Goal: Transaction & Acquisition: Obtain resource

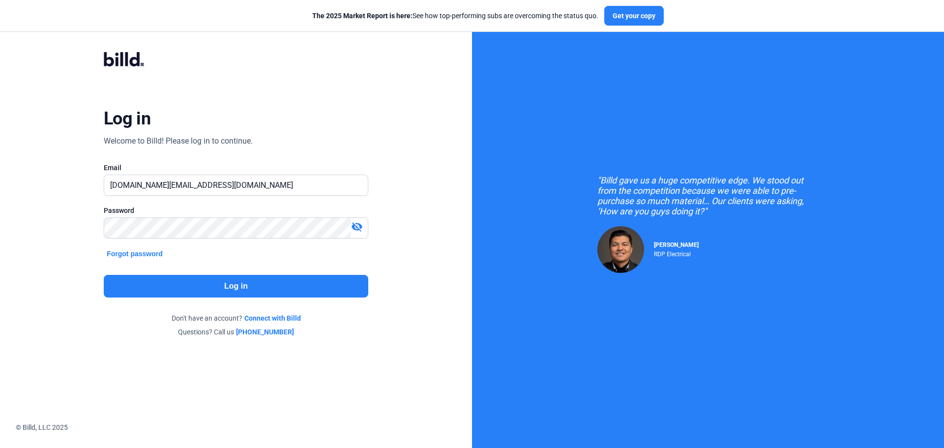
drag, startPoint x: 0, startPoint y: 0, endPoint x: 282, endPoint y: 289, distance: 403.4
click at [282, 289] on button "Log in" at bounding box center [236, 286] width 265 height 23
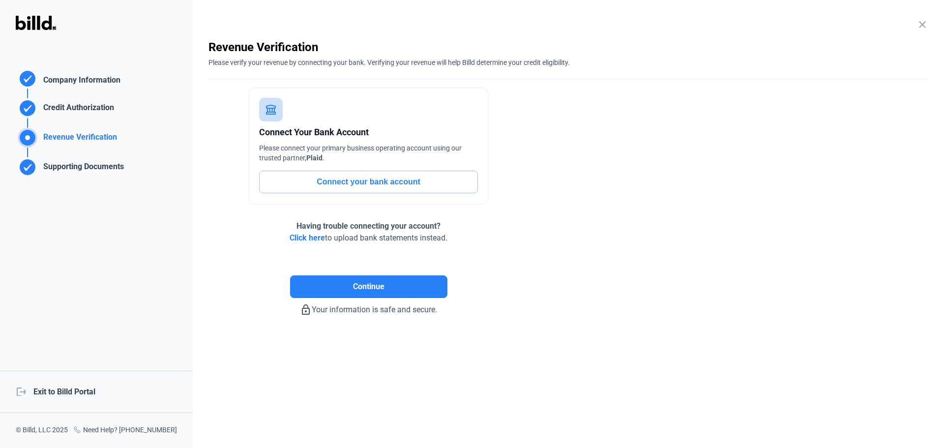
click at [87, 392] on div "logout Exit to Billd Portal" at bounding box center [96, 392] width 193 height 42
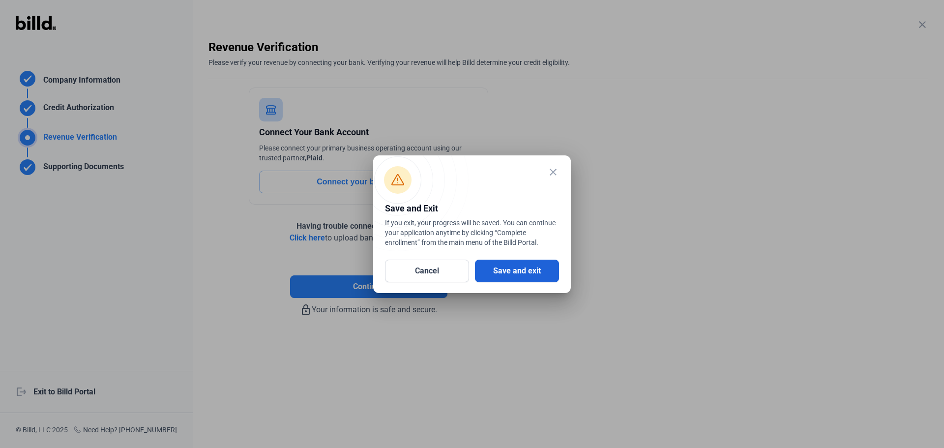
click at [512, 273] on button "Save and exit" at bounding box center [517, 271] width 84 height 23
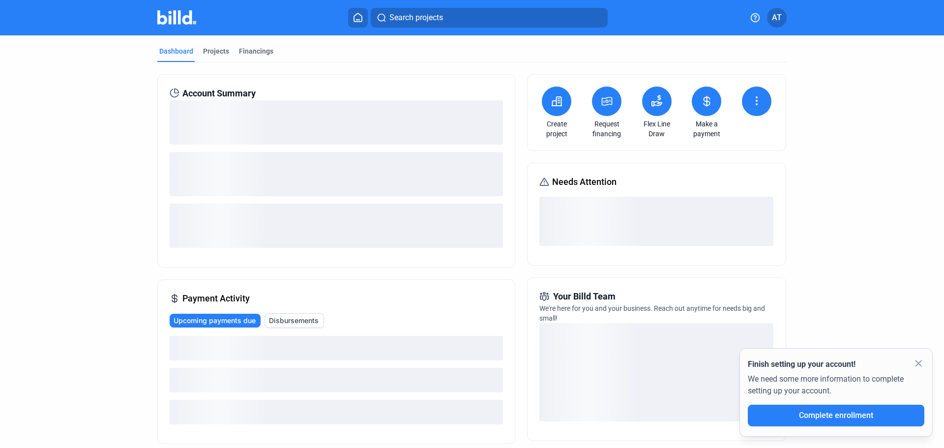
click at [613, 100] on button at bounding box center [607, 102] width 30 height 30
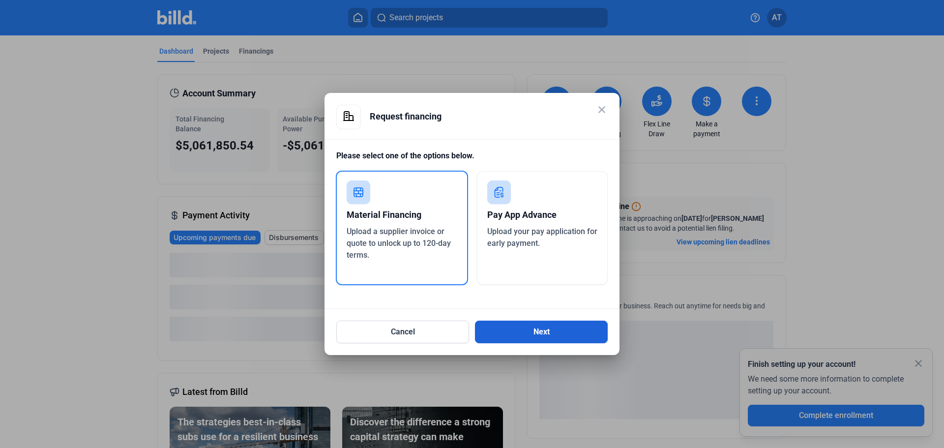
click at [561, 336] on button "Next" at bounding box center [541, 332] width 133 height 23
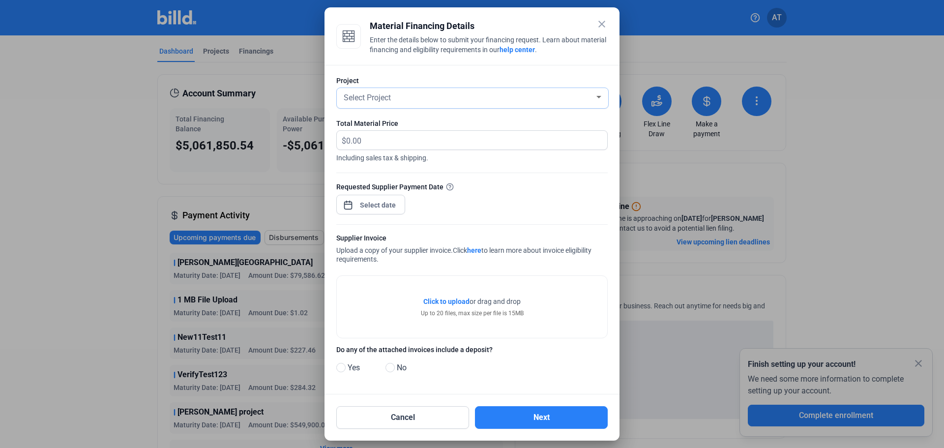
click at [413, 95] on div "Select Project" at bounding box center [468, 97] width 253 height 14
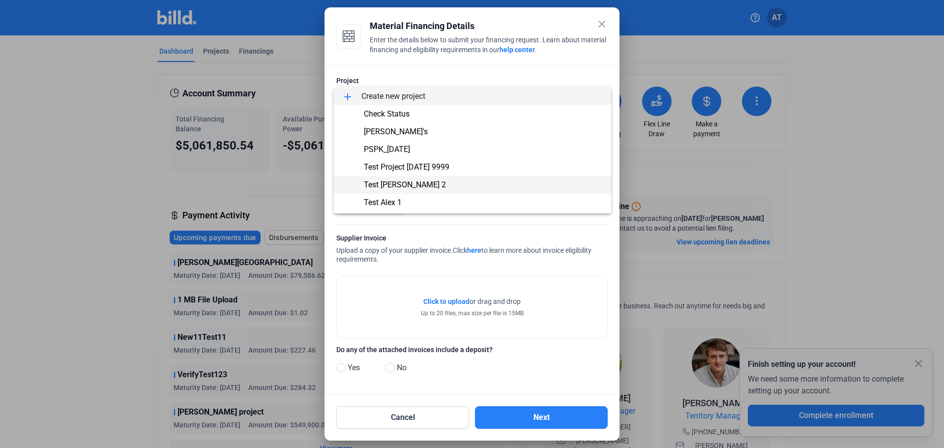
click at [413, 180] on span "Test [PERSON_NAME] 2" at bounding box center [473, 185] width 262 height 18
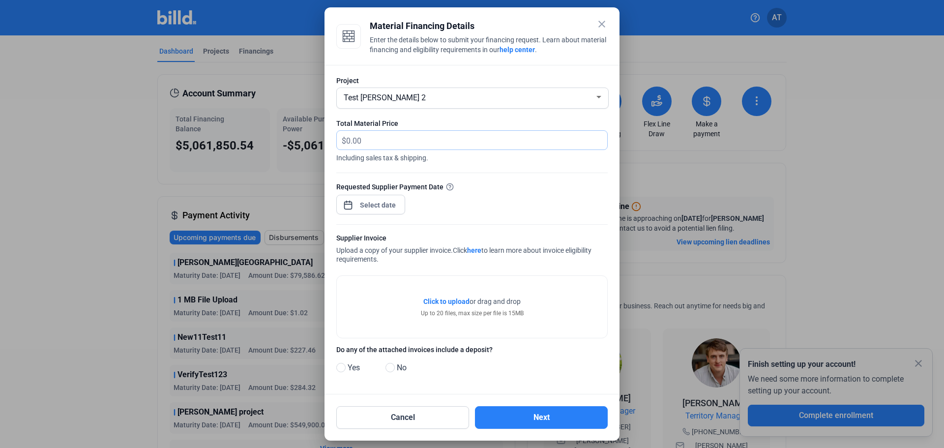
click at [389, 143] on input "text" at bounding box center [476, 140] width 261 height 19
type input "200"
click at [383, 201] on div "close Material Financing Details Enter the details below to submit your financi…" at bounding box center [472, 224] width 944 height 448
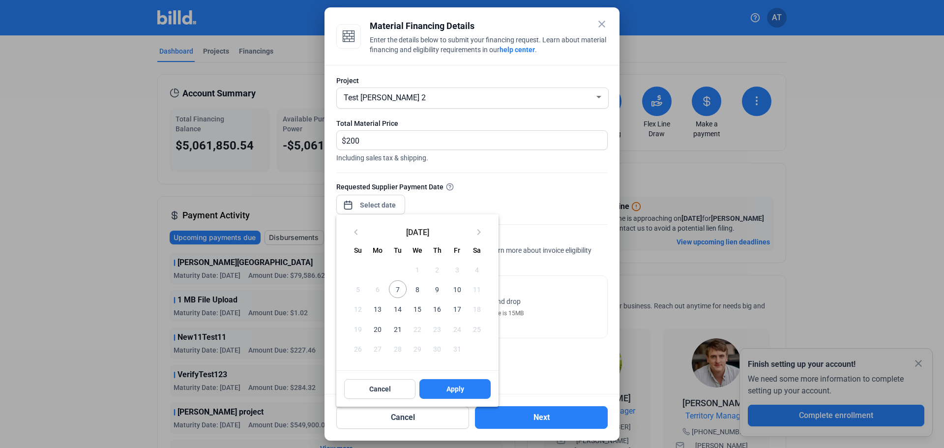
click at [397, 326] on span "21" at bounding box center [398, 329] width 18 height 18
click at [472, 387] on button "Apply" at bounding box center [454, 389] width 71 height 20
type input "[DATE]"
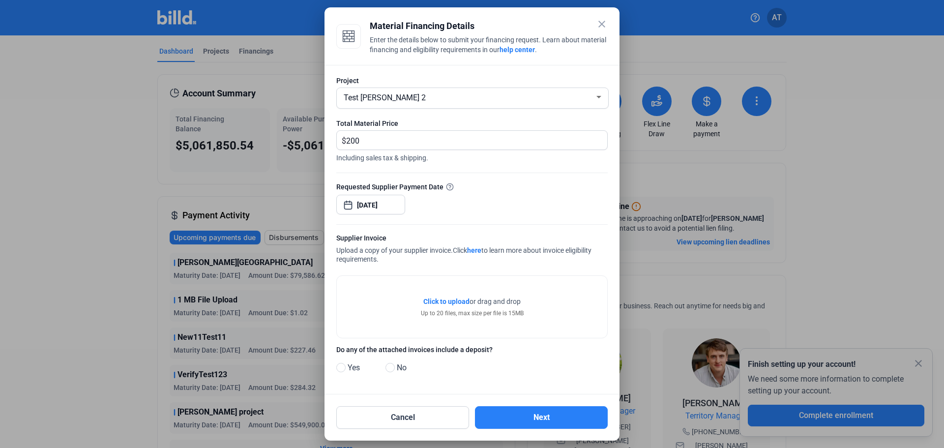
click at [458, 302] on span "Click to upload" at bounding box center [446, 302] width 46 height 8
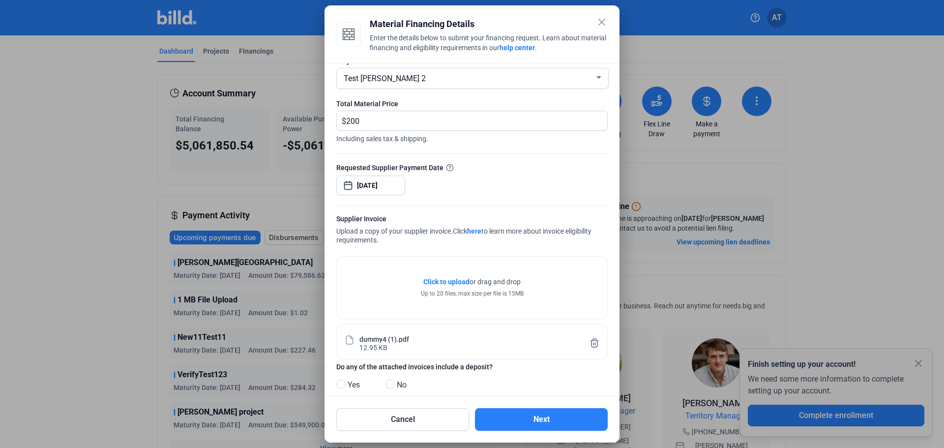
scroll to position [34, 0]
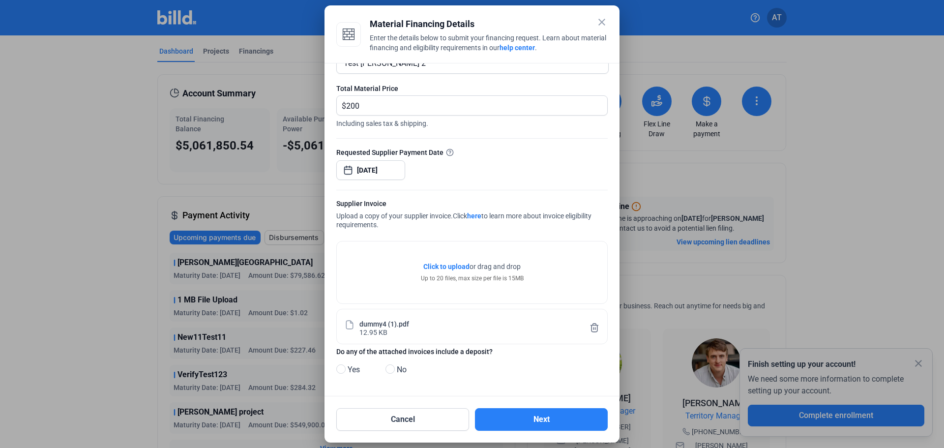
click at [348, 364] on span "Yes" at bounding box center [352, 370] width 16 height 12
click at [344, 366] on input "Yes" at bounding box center [339, 369] width 7 height 7
radio input "true"
click at [549, 420] on button "Next" at bounding box center [541, 419] width 133 height 23
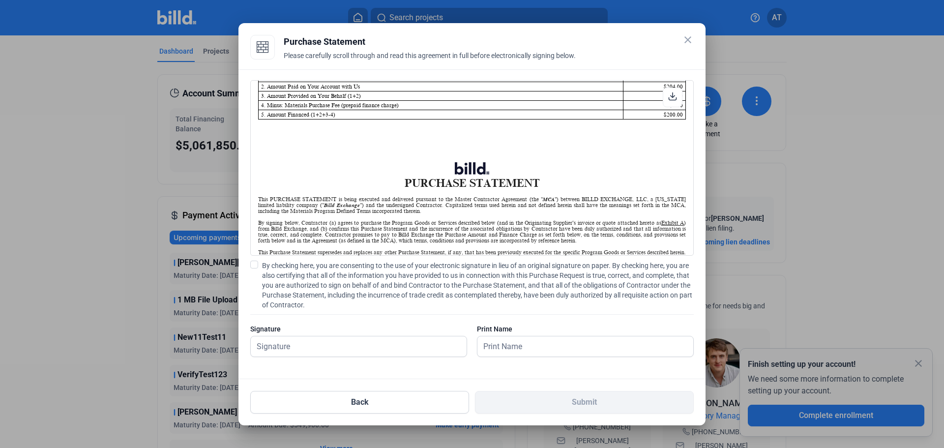
scroll to position [393, 0]
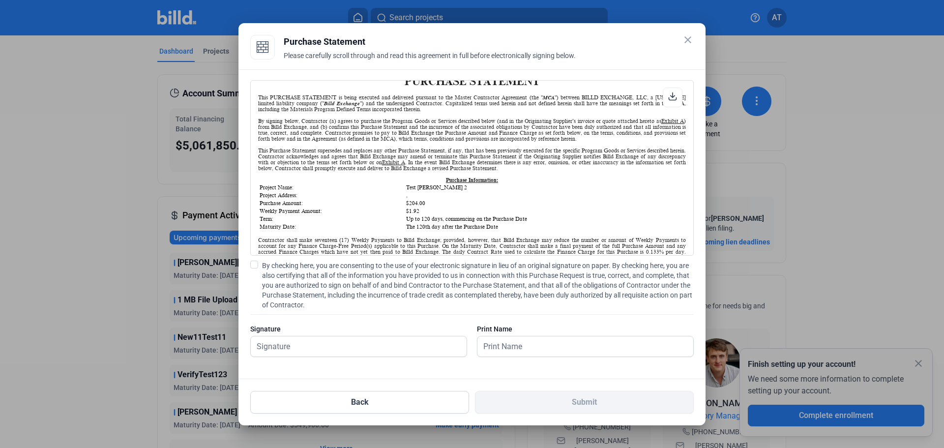
click at [685, 38] on mat-icon "close" at bounding box center [688, 40] width 12 height 12
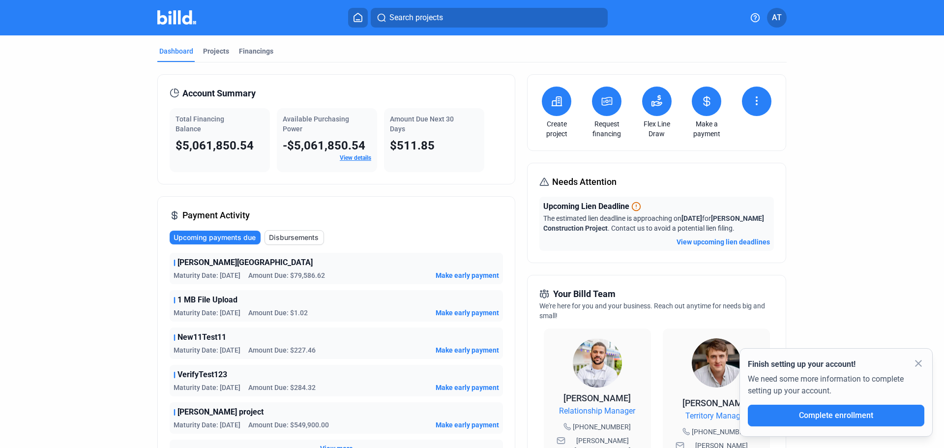
click at [610, 98] on icon at bounding box center [607, 101] width 10 height 8
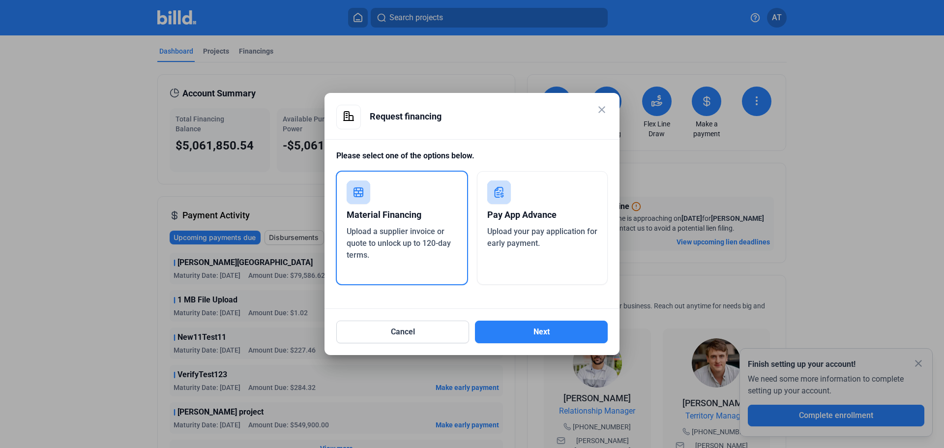
click at [410, 222] on div "Material Financing" at bounding box center [402, 215] width 111 height 22
click at [557, 332] on button "Next" at bounding box center [541, 332] width 133 height 23
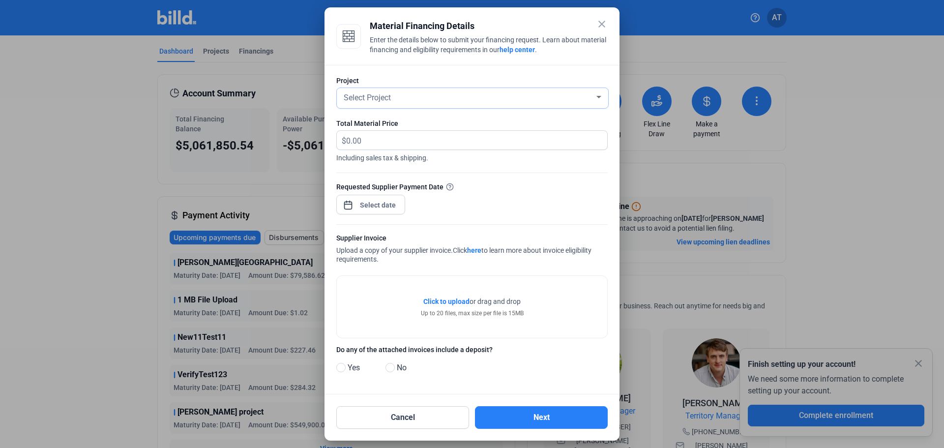
click at [423, 97] on div "Select Project" at bounding box center [468, 97] width 253 height 14
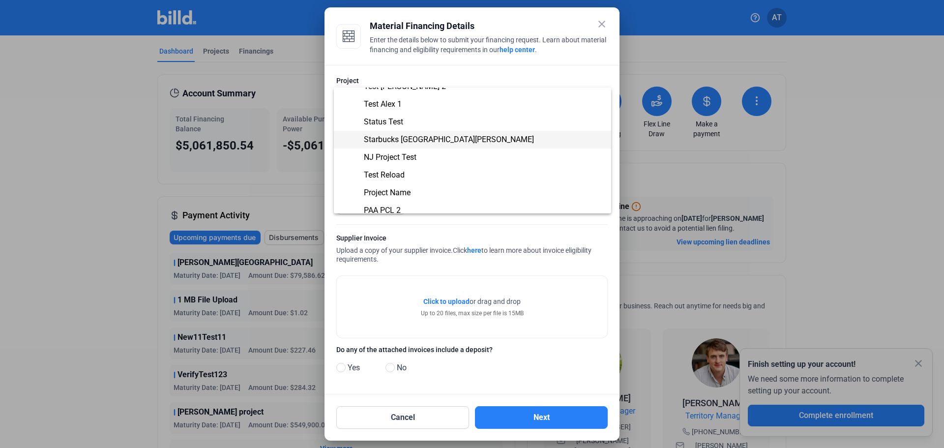
scroll to position [0, 0]
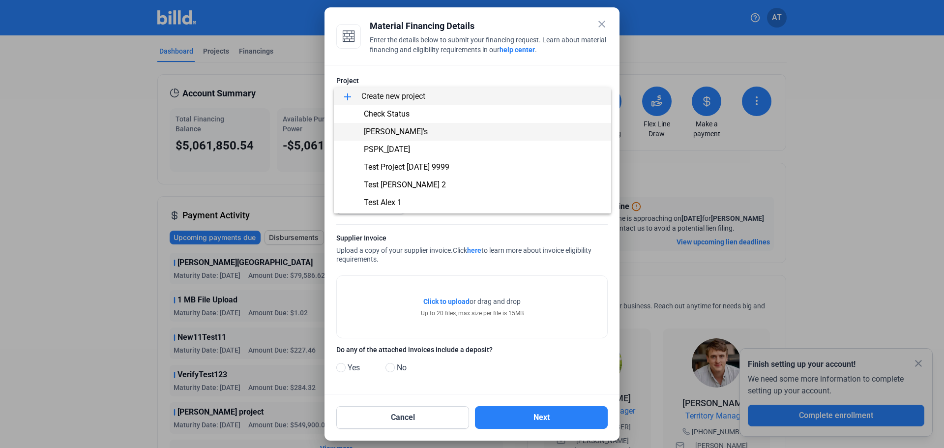
click at [421, 131] on span "[PERSON_NAME]'s" at bounding box center [473, 132] width 262 height 18
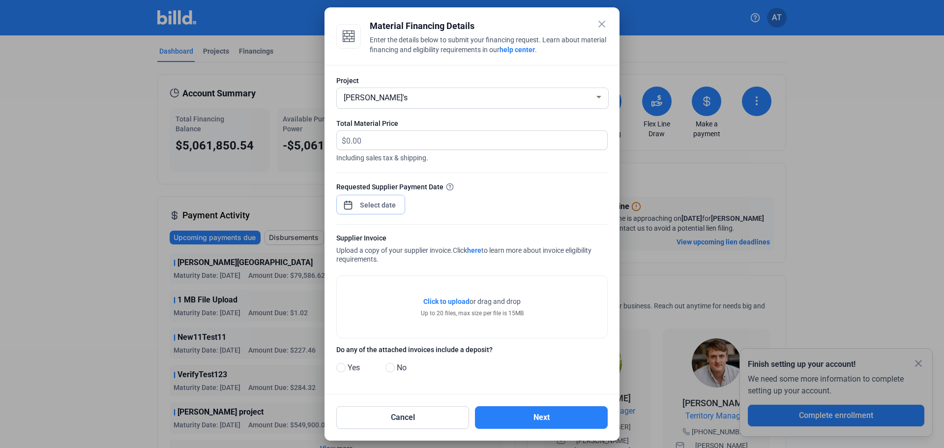
click at [376, 206] on div "close Material Financing Details Enter the details below to submit your financi…" at bounding box center [472, 224] width 944 height 448
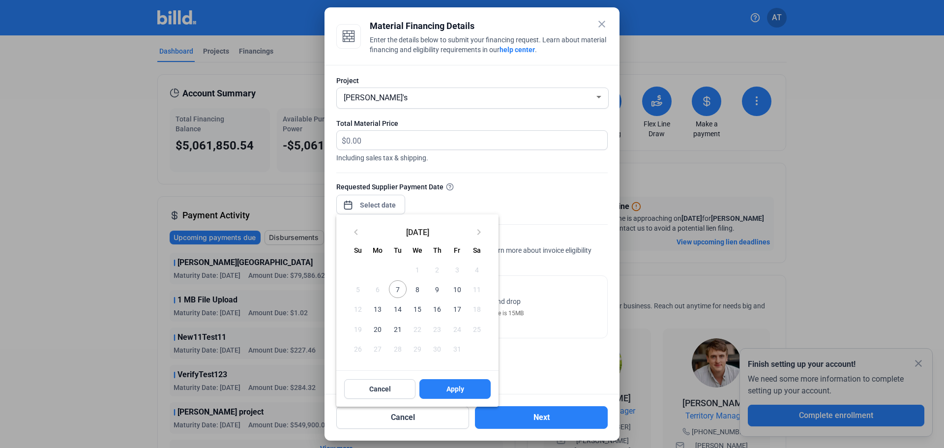
click at [398, 327] on span "21" at bounding box center [398, 329] width 18 height 18
click at [466, 386] on button "Apply" at bounding box center [454, 389] width 71 height 20
type input "[DATE]"
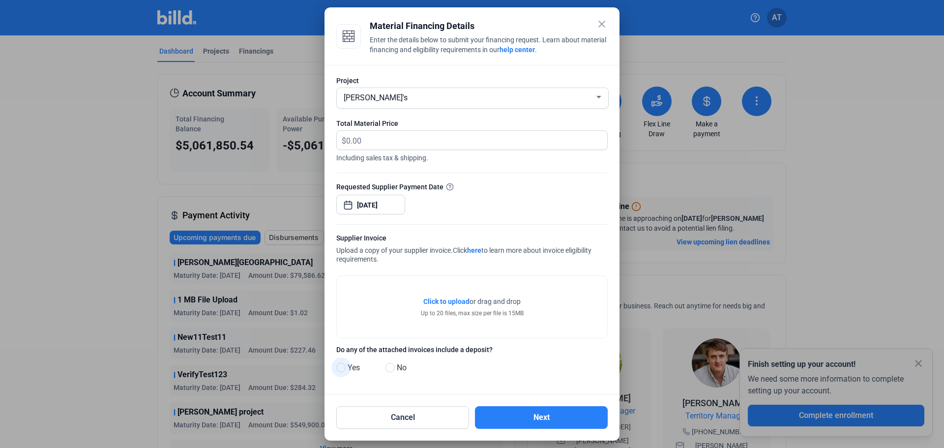
click at [349, 368] on span "Yes" at bounding box center [352, 368] width 16 height 12
click at [344, 368] on input "Yes" at bounding box center [339, 367] width 7 height 7
radio input "true"
click at [451, 299] on span "Click to upload" at bounding box center [446, 302] width 46 height 8
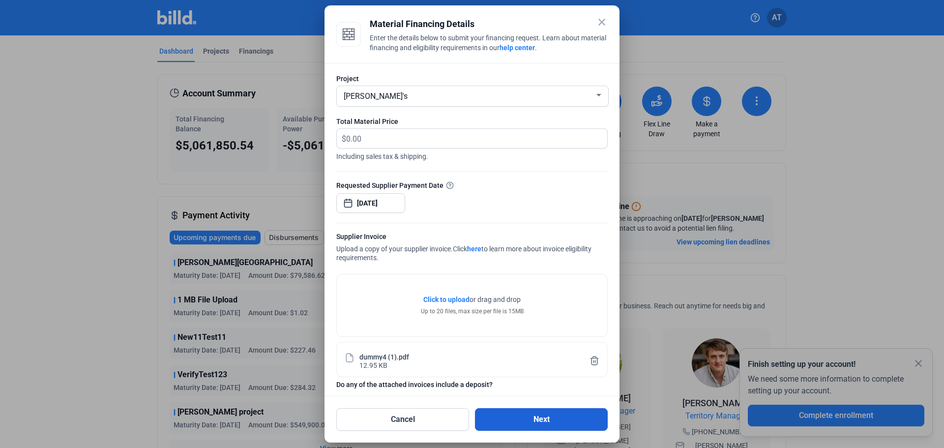
click at [539, 418] on button "Next" at bounding box center [541, 419] width 133 height 23
click at [413, 142] on input "text" at bounding box center [476, 138] width 261 height 19
type input "200"
click at [577, 415] on button "Next" at bounding box center [541, 419] width 133 height 23
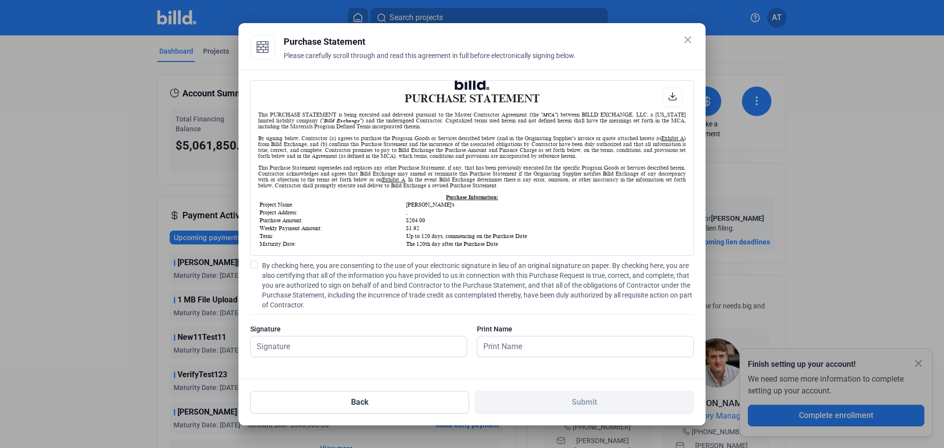
scroll to position [393, 0]
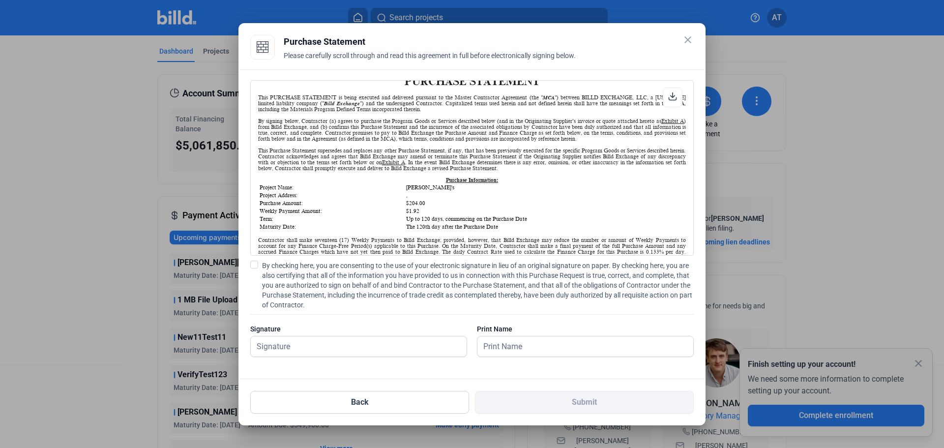
click at [688, 39] on mat-icon "close" at bounding box center [688, 40] width 12 height 12
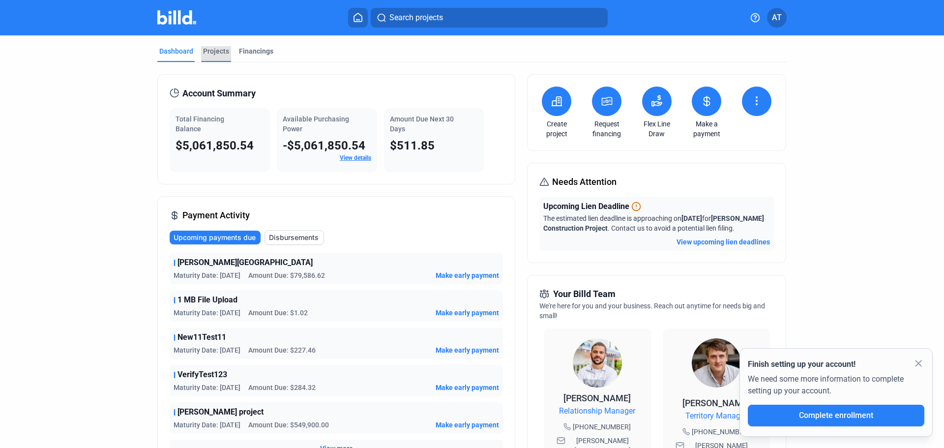
click at [212, 50] on div "Projects" at bounding box center [216, 51] width 26 height 10
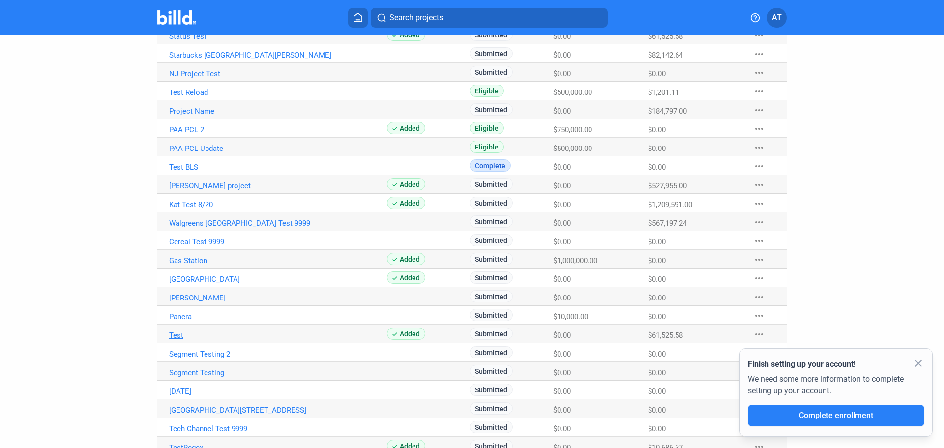
scroll to position [514, 0]
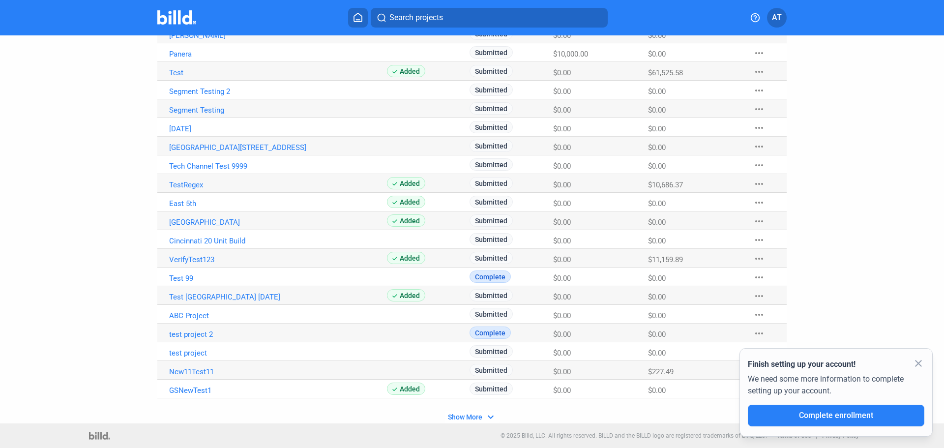
click at [464, 417] on span "Show More" at bounding box center [465, 417] width 34 height 8
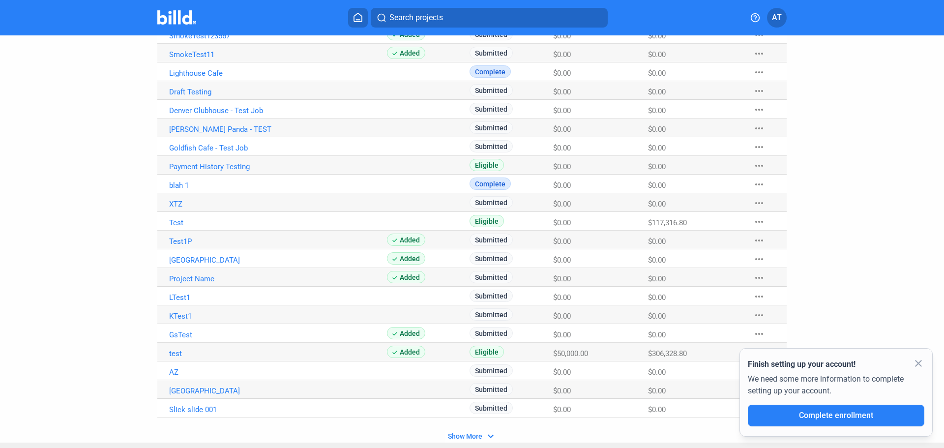
scroll to position [1251, 0]
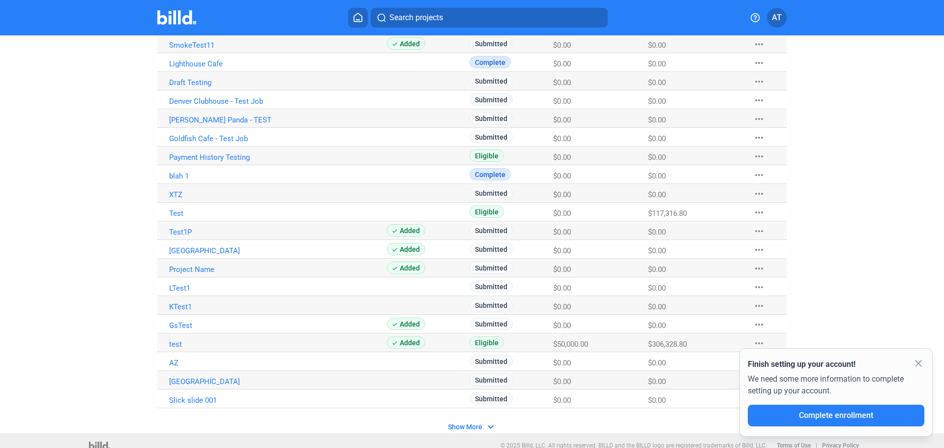
click at [458, 423] on span "Show More" at bounding box center [465, 427] width 34 height 8
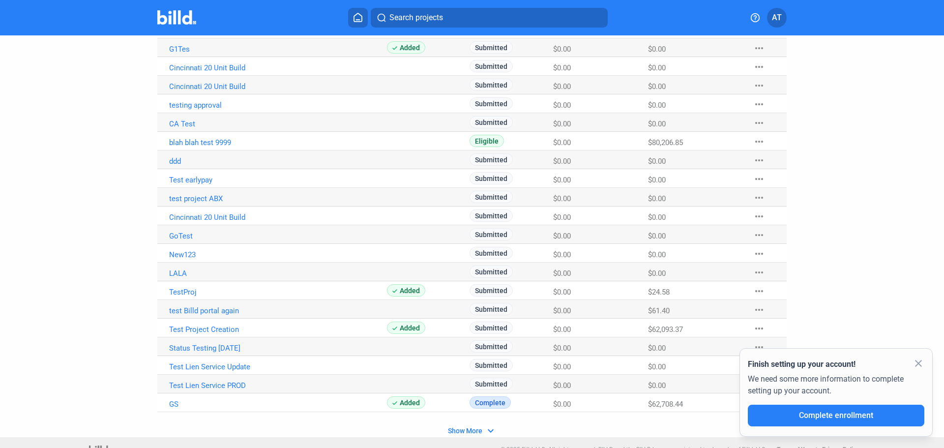
scroll to position [2009, 0]
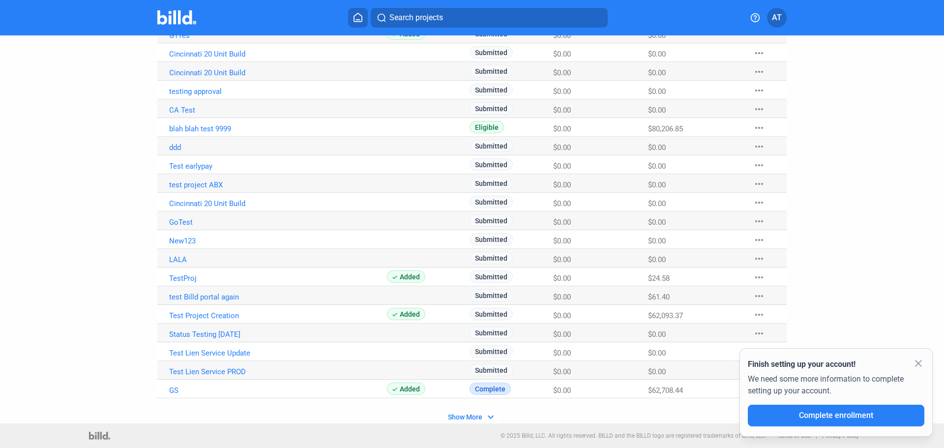
click at [462, 417] on span "Show More" at bounding box center [465, 417] width 34 height 8
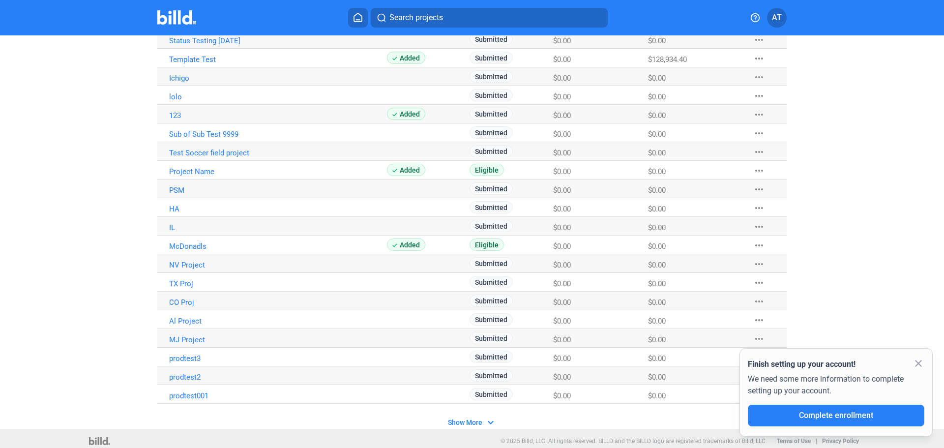
scroll to position [2756, 0]
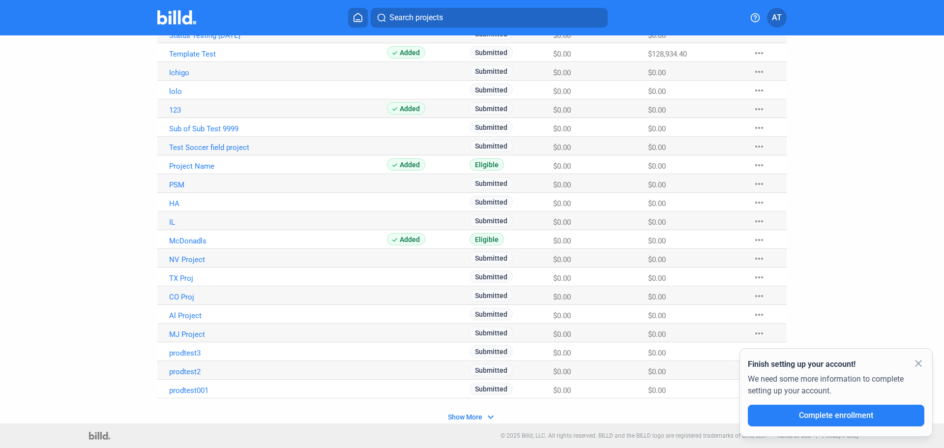
click at [467, 417] on span "Show More" at bounding box center [465, 417] width 34 height 8
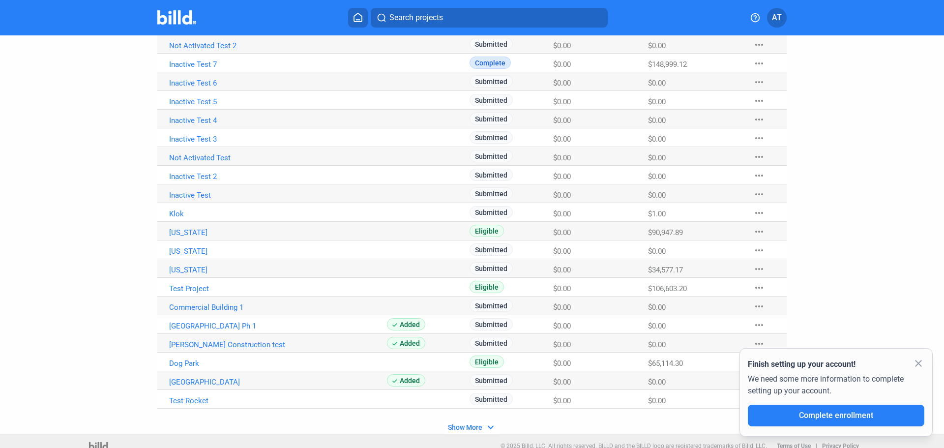
scroll to position [3494, 0]
click at [754, 341] on mat-icon "more_horiz" at bounding box center [759, 343] width 12 height 12
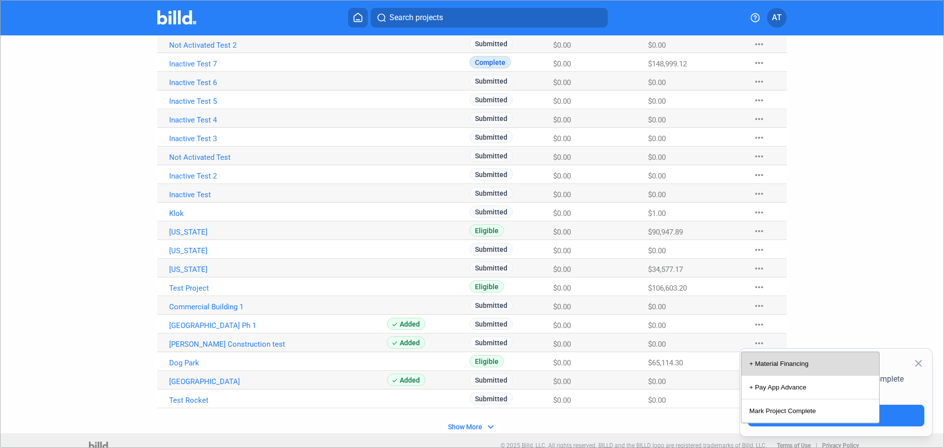
click at [773, 365] on button "+ Material Financing" at bounding box center [811, 364] width 138 height 24
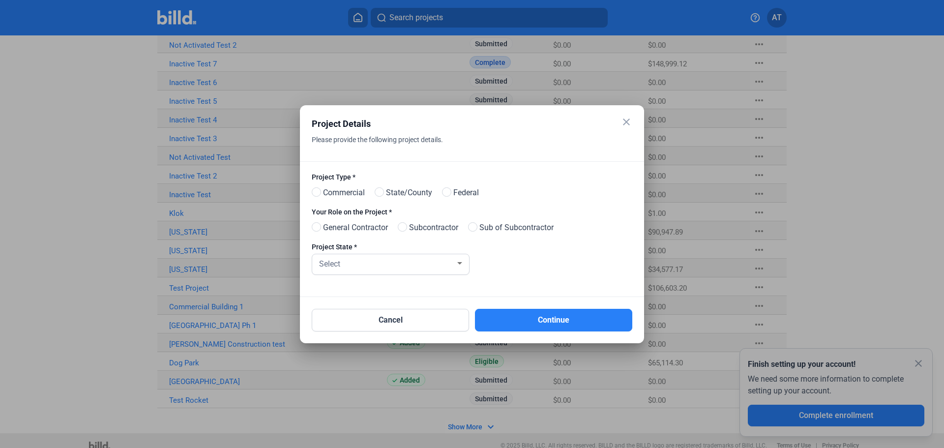
click at [625, 119] on mat-icon "close" at bounding box center [627, 122] width 12 height 12
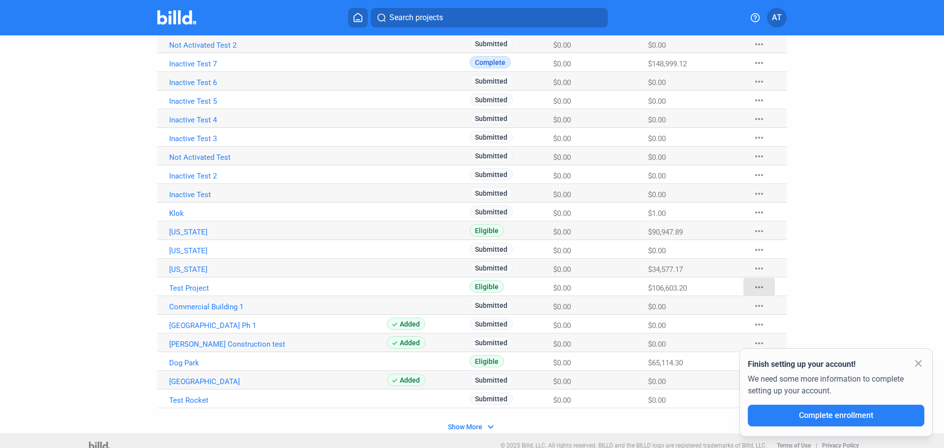
click at [753, 287] on mat-icon "more_horiz" at bounding box center [759, 287] width 12 height 12
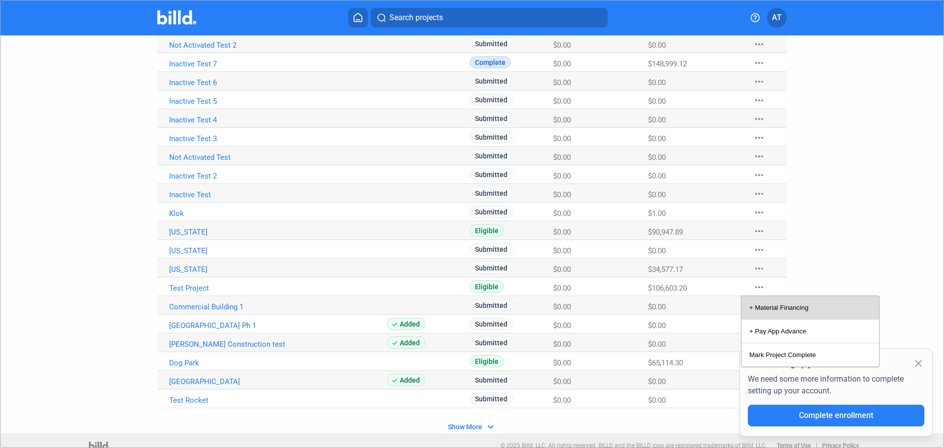
click at [785, 310] on button "+ Material Financing" at bounding box center [811, 308] width 138 height 24
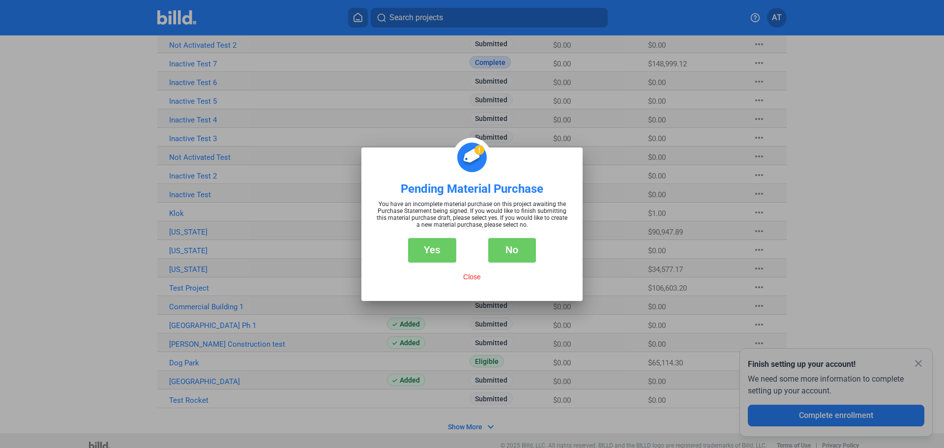
click at [536, 253] on div "Yes No" at bounding box center [472, 245] width 192 height 34
click at [523, 251] on button "No" at bounding box center [512, 250] width 48 height 25
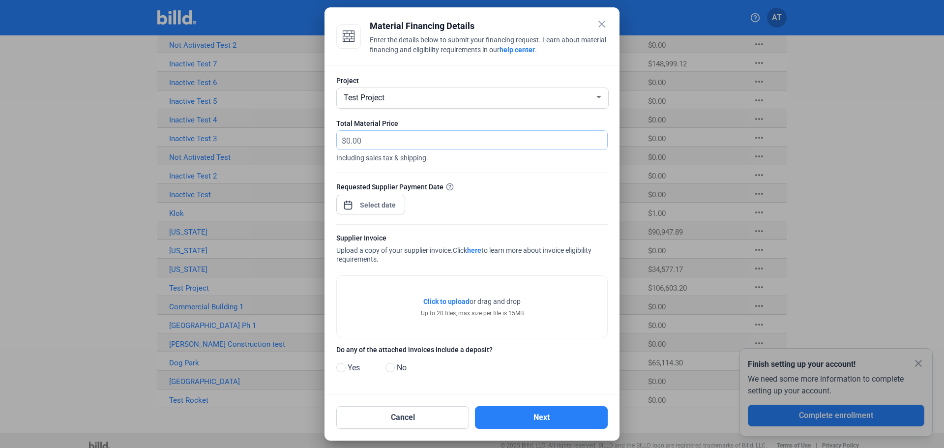
click at [405, 144] on input "text" at bounding box center [471, 140] width 250 height 19
type input "200"
click at [386, 200] on div "close Material Financing Details Enter the details below to submit your financi…" at bounding box center [472, 224] width 944 height 448
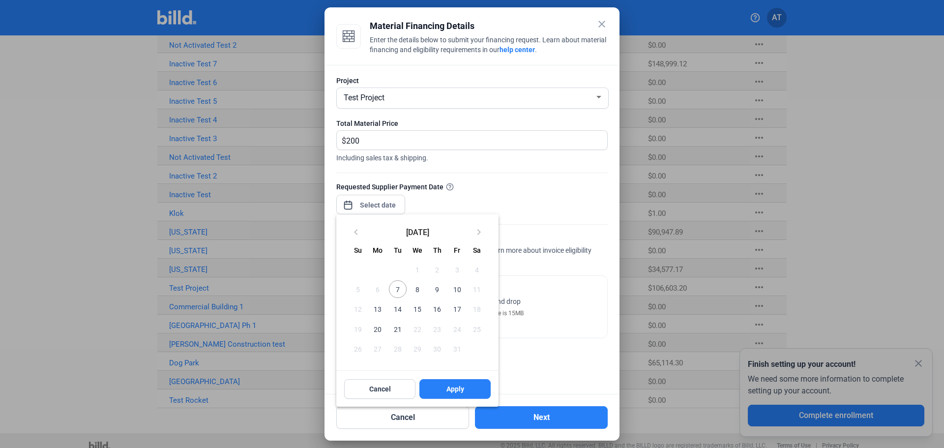
click at [418, 308] on span "15" at bounding box center [418, 309] width 18 height 18
click at [460, 391] on span "Apply" at bounding box center [455, 389] width 18 height 10
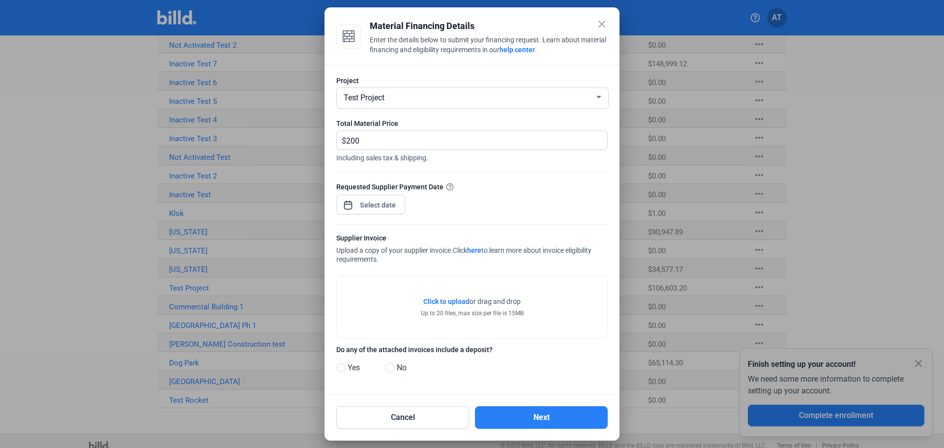
click at [451, 302] on span "Click to upload" at bounding box center [446, 302] width 46 height 8
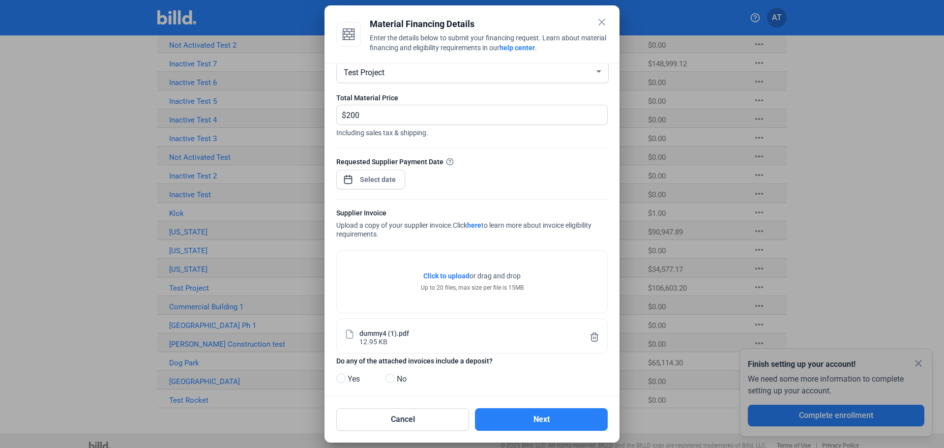
scroll to position [34, 0]
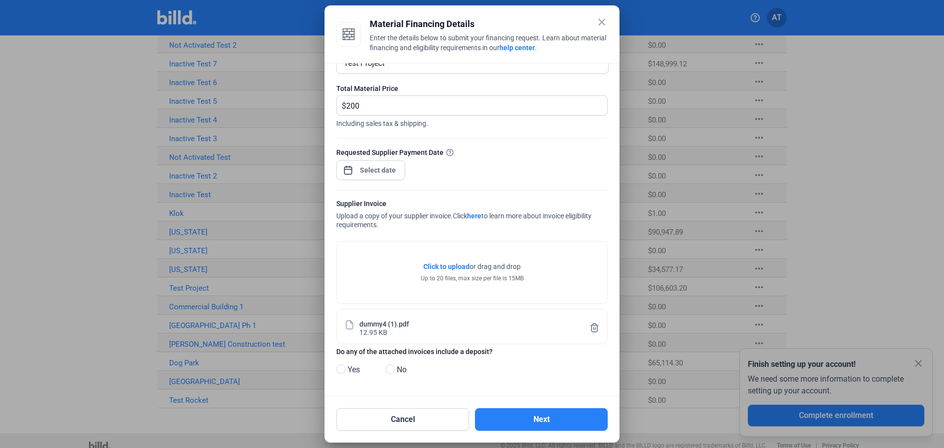
click at [348, 370] on span "Yes" at bounding box center [352, 370] width 16 height 12
click at [344, 370] on input "Yes" at bounding box center [339, 369] width 7 height 7
radio input "true"
click at [526, 414] on button "Next" at bounding box center [541, 419] width 133 height 23
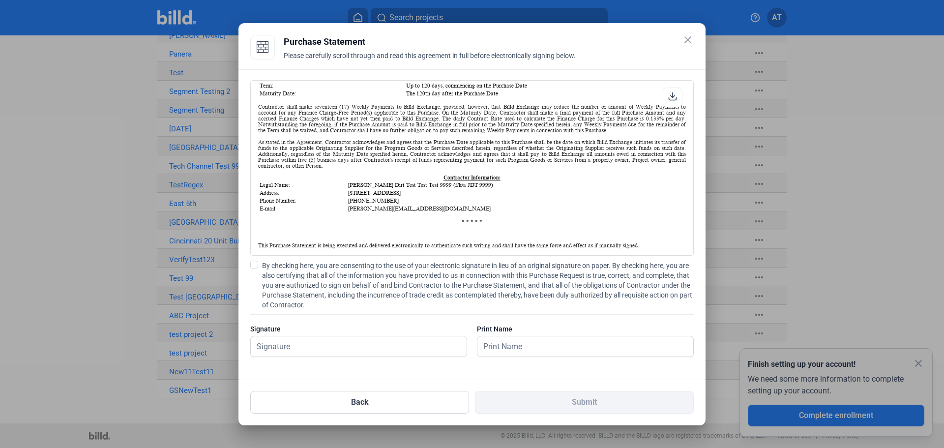
scroll to position [541, 0]
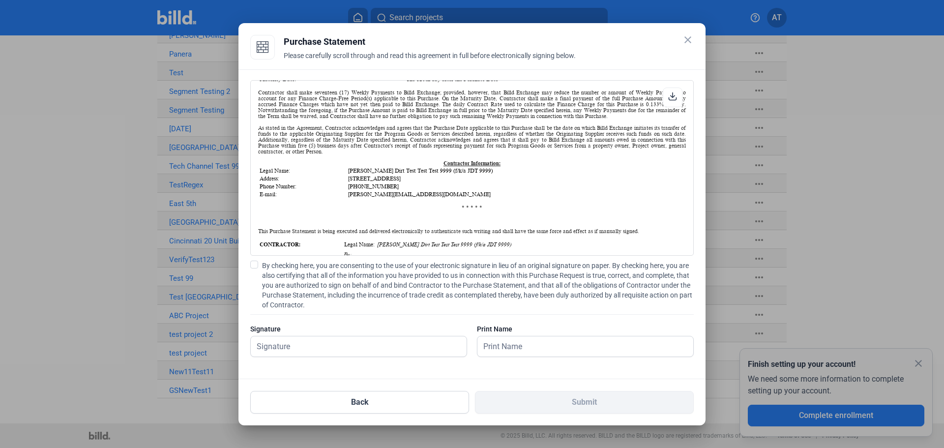
click at [611, 40] on div "Purchase Statement" at bounding box center [489, 42] width 410 height 14
drag, startPoint x: 372, startPoint y: 178, endPoint x: 467, endPoint y: 180, distance: 94.9
click at [467, 180] on td "[STREET_ADDRESS]" at bounding box center [516, 178] width 337 height 7
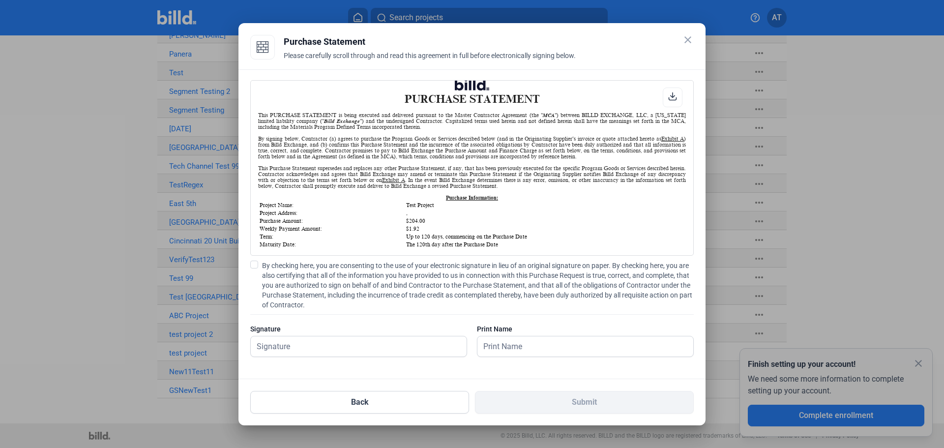
scroll to position [393, 0]
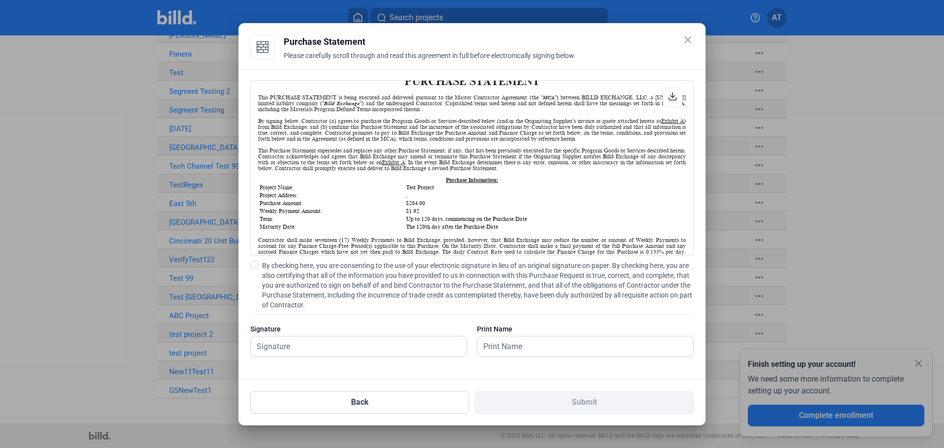
drag, startPoint x: 405, startPoint y: 187, endPoint x: 437, endPoint y: 187, distance: 32.0
click at [437, 187] on td "Test Project" at bounding box center [545, 187] width 279 height 7
copy td "Test Project"
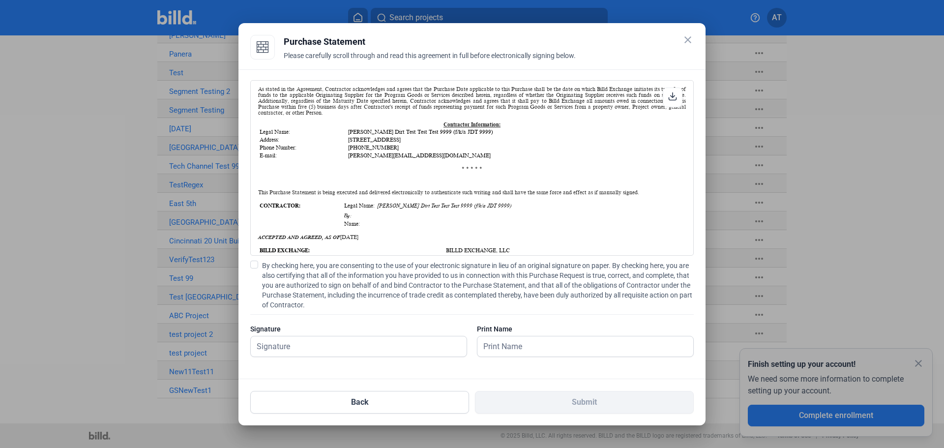
scroll to position [590, 0]
